Goal: Task Accomplishment & Management: Manage account settings

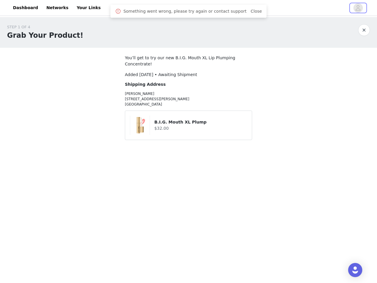
click at [353, 8] on button "button" at bounding box center [358, 7] width 16 height 9
